Goal: Check status: Check status

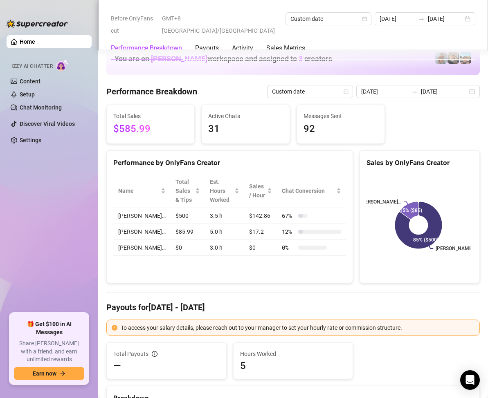
scroll to position [1064, 0]
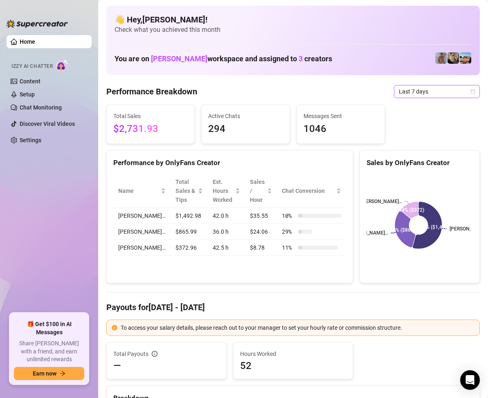
click at [448, 88] on span "Last 7 days" at bounding box center [437, 91] width 76 height 12
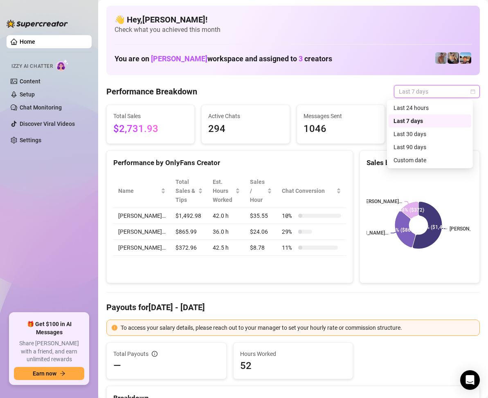
click at [448, 88] on span "Last 7 days" at bounding box center [437, 91] width 76 height 12
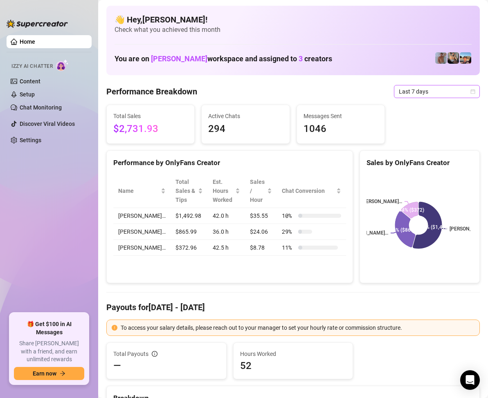
click at [454, 97] on span "Last 7 days" at bounding box center [437, 91] width 76 height 12
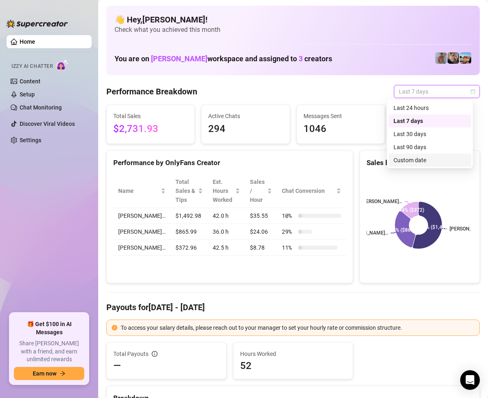
click at [418, 161] on div "Custom date" at bounding box center [430, 160] width 73 height 9
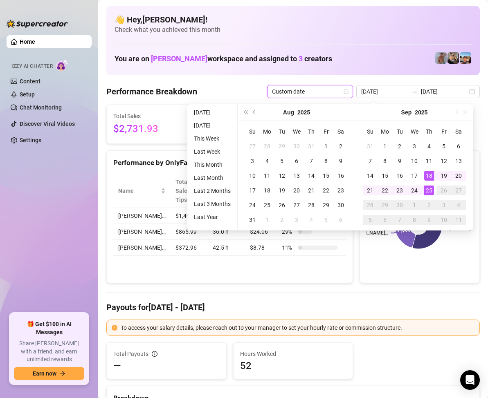
type input "2025-09-25"
click at [427, 193] on div "25" at bounding box center [429, 191] width 10 height 10
click at [428, 191] on div "25" at bounding box center [429, 191] width 10 height 10
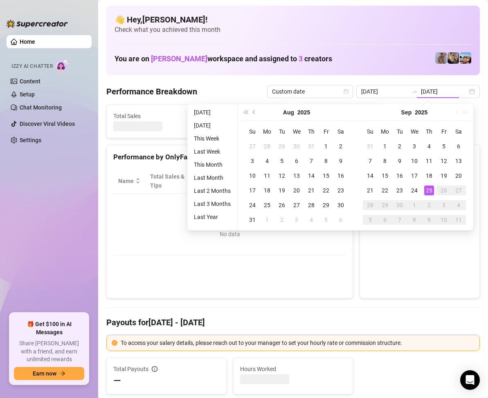
type input "2025-09-25"
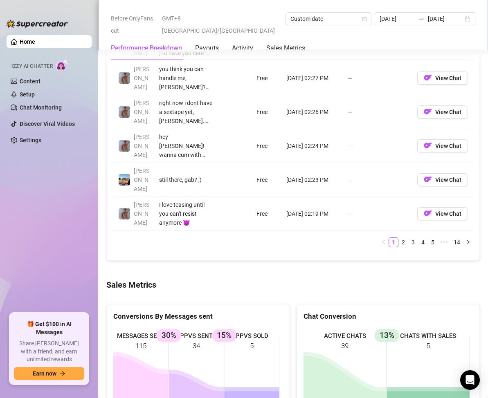
scroll to position [1023, 0]
